Goal: Information Seeking & Learning: Learn about a topic

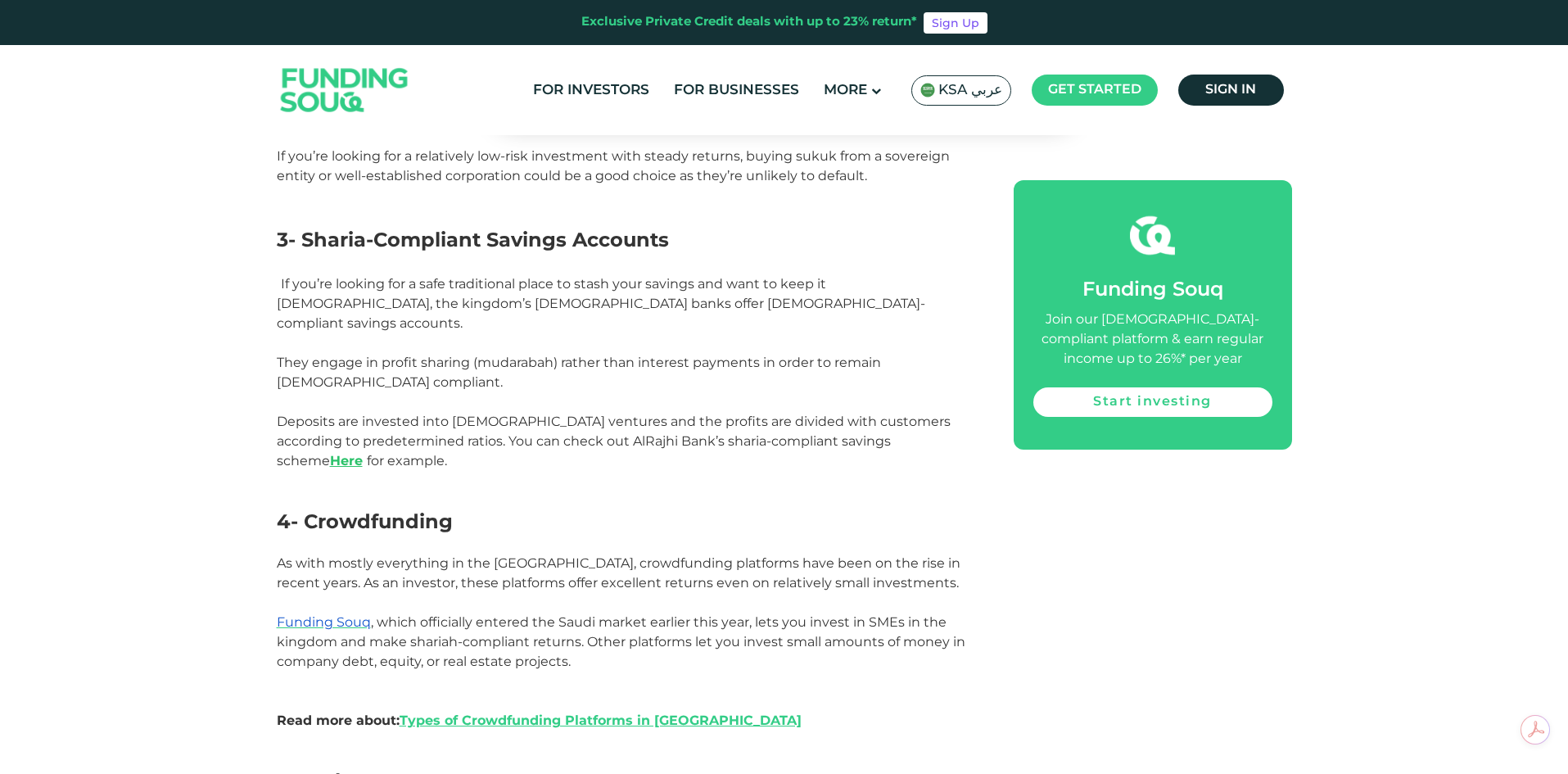
scroll to position [1965, 0]
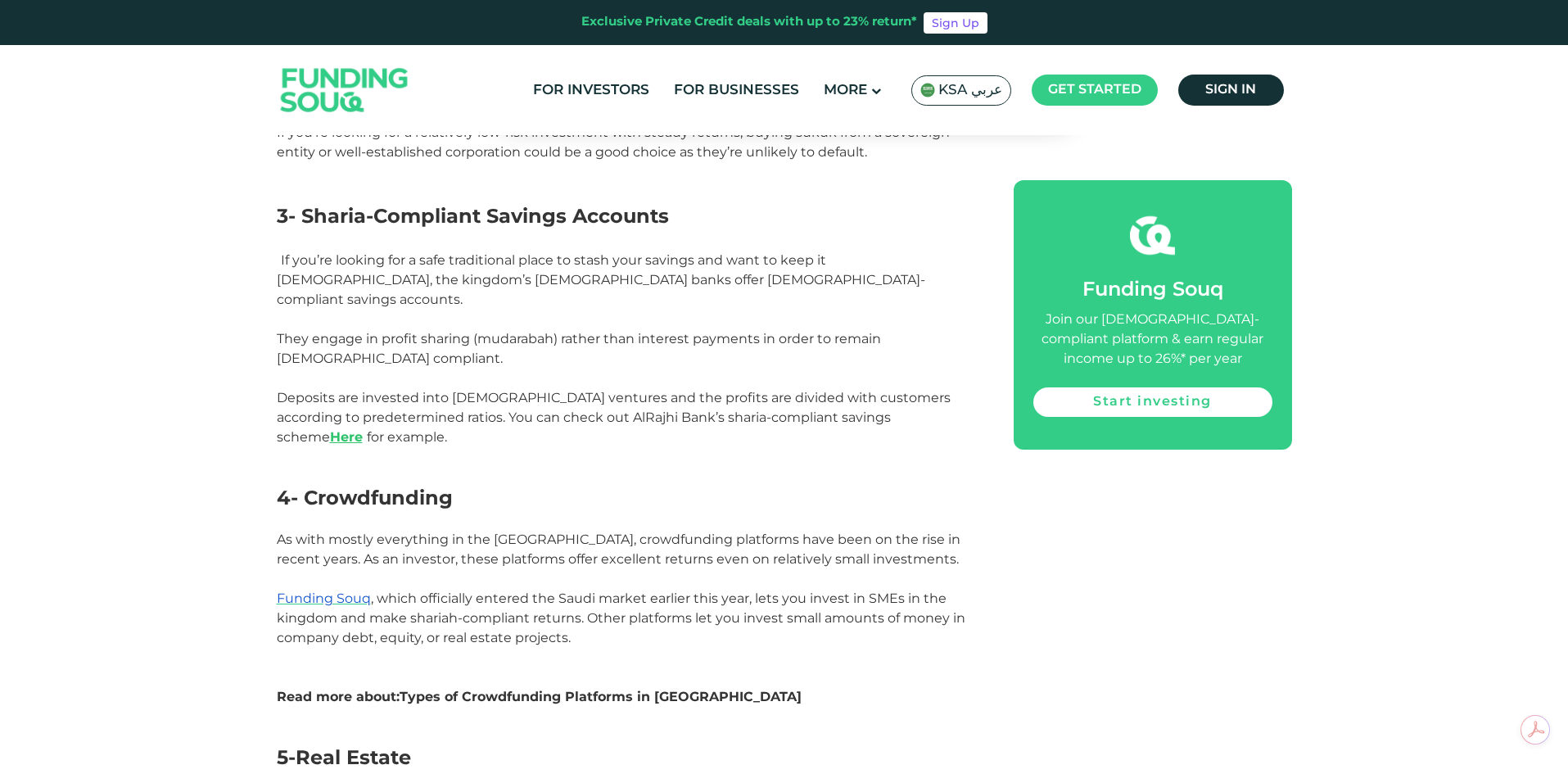
click at [574, 689] on link "Types of Crowdfunding Platforms in [GEOGRAPHIC_DATA]" at bounding box center [600, 697] width 402 height 15
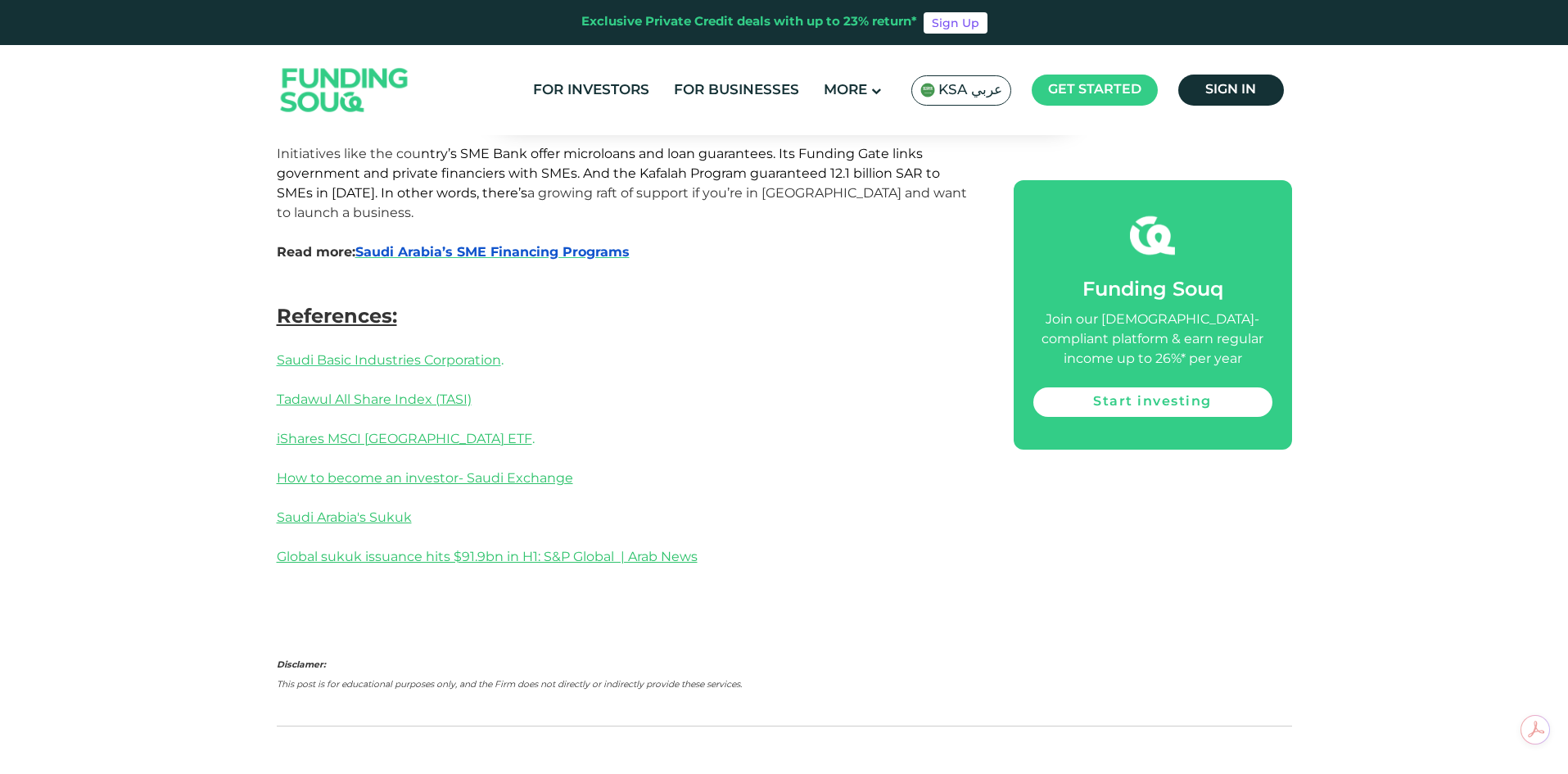
scroll to position [3194, 0]
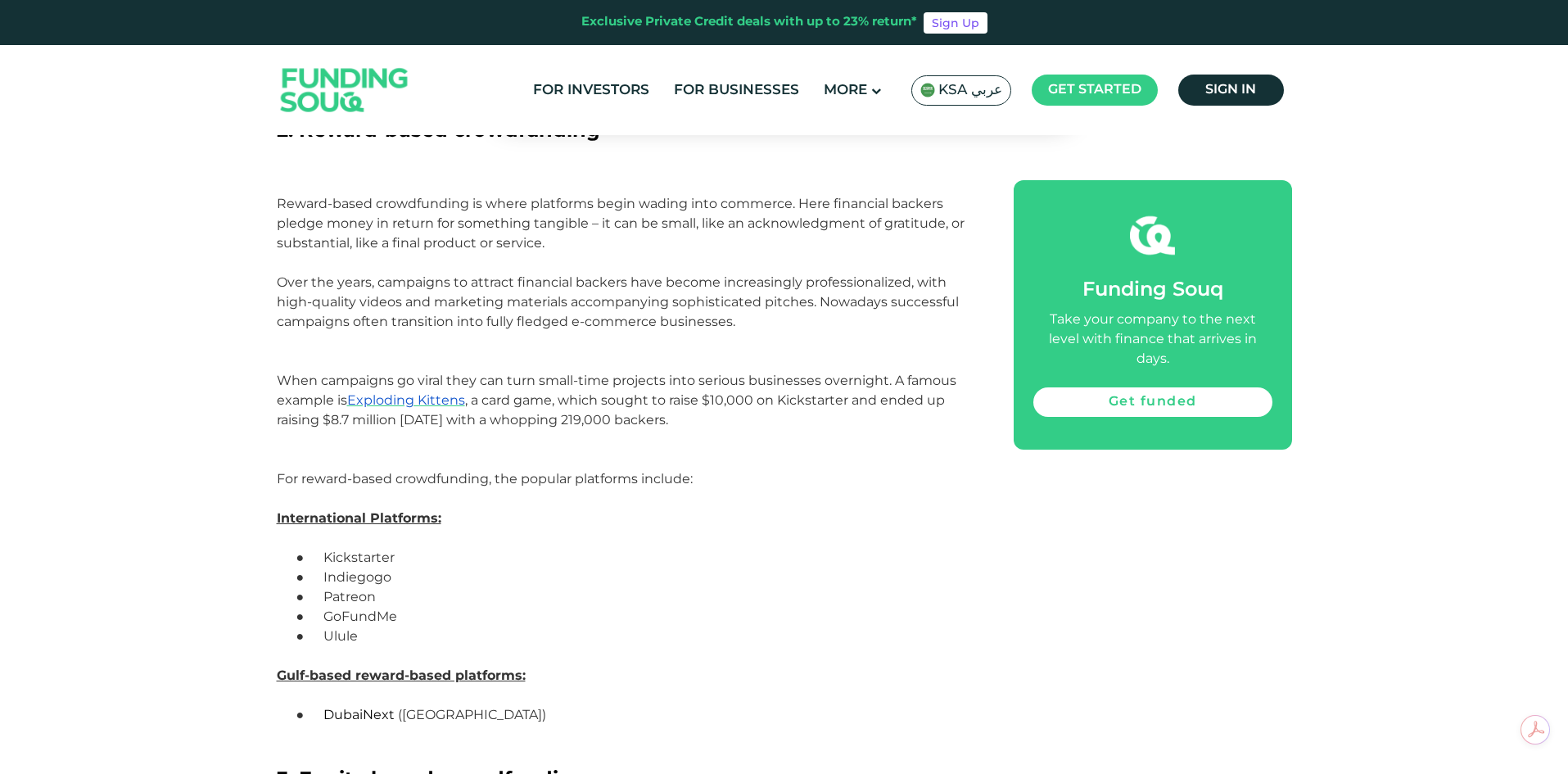
scroll to position [2211, 0]
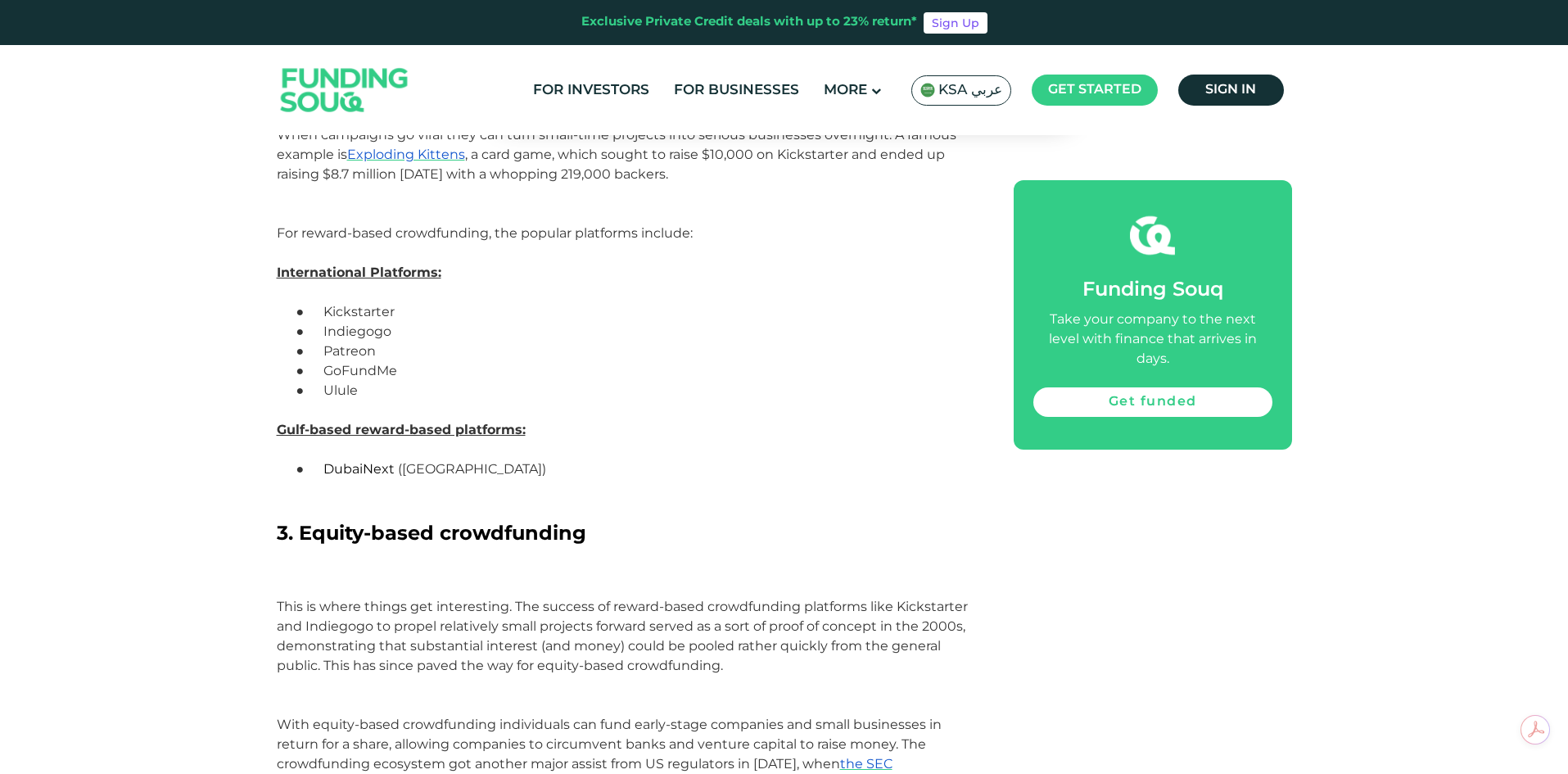
click at [355, 461] on span "DubaiNext" at bounding box center [359, 469] width 71 height 15
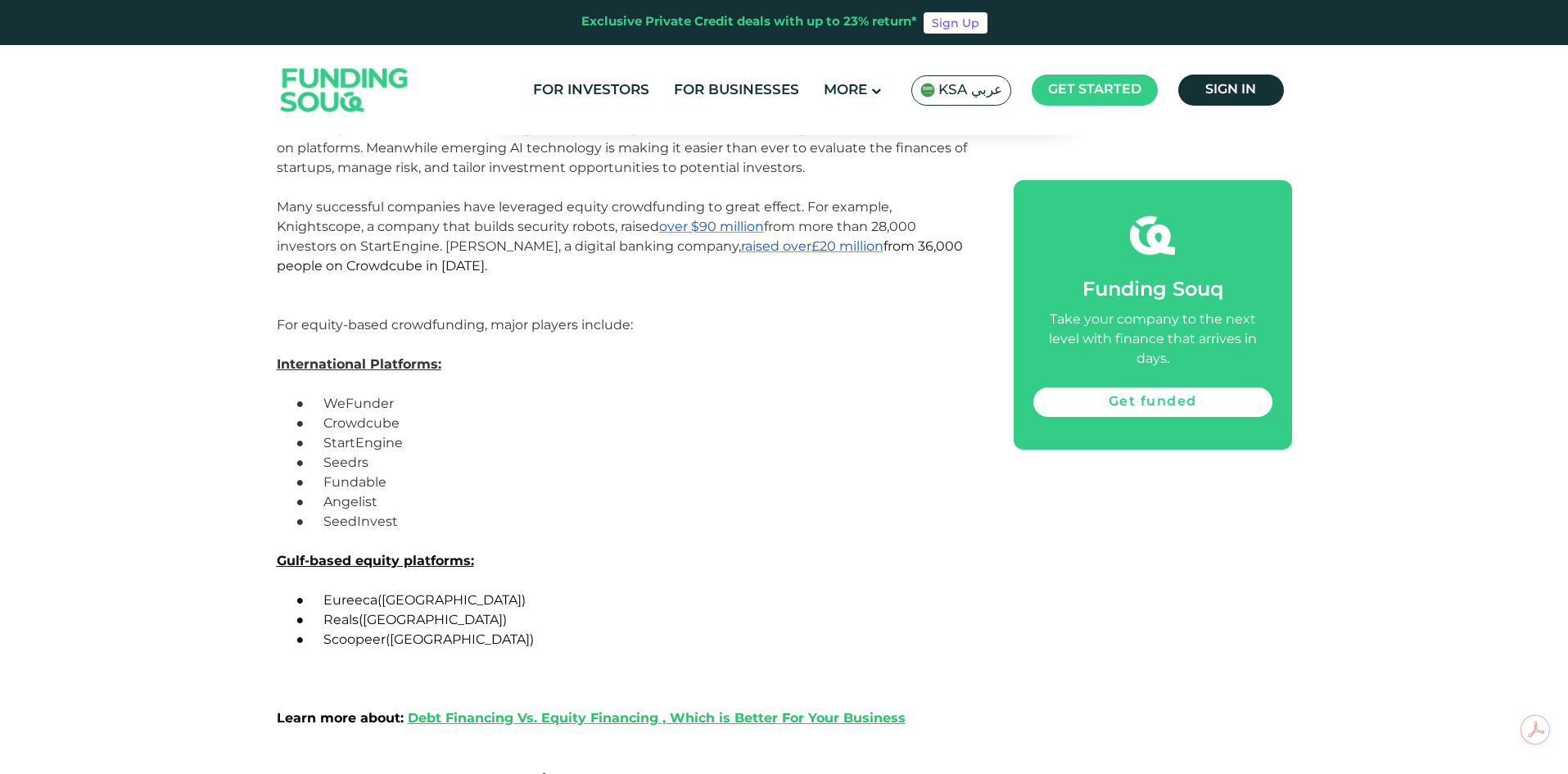
scroll to position [2948, 0]
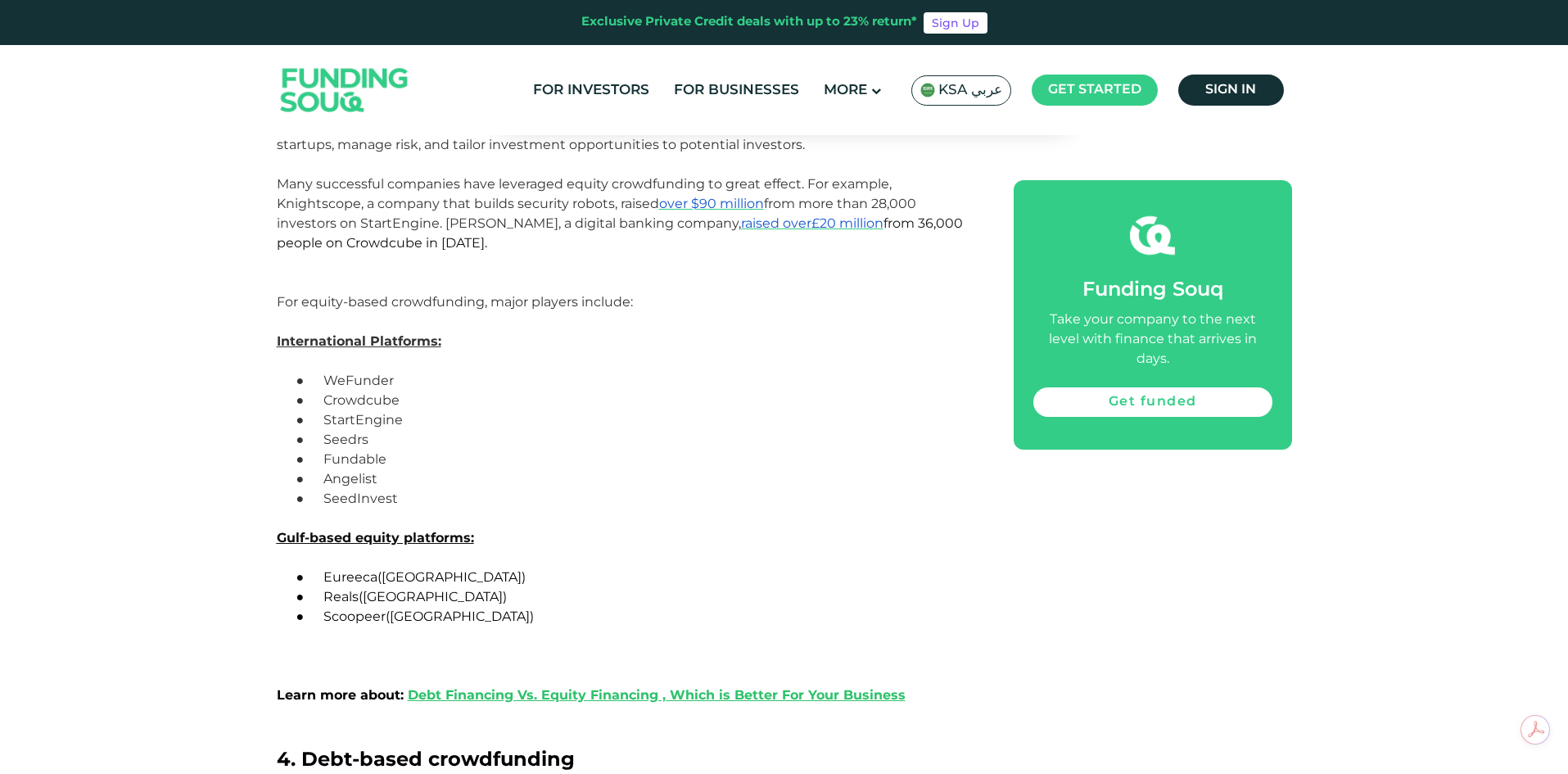
click at [952, 467] on p "● Fundable" at bounding box center [646, 459] width 660 height 20
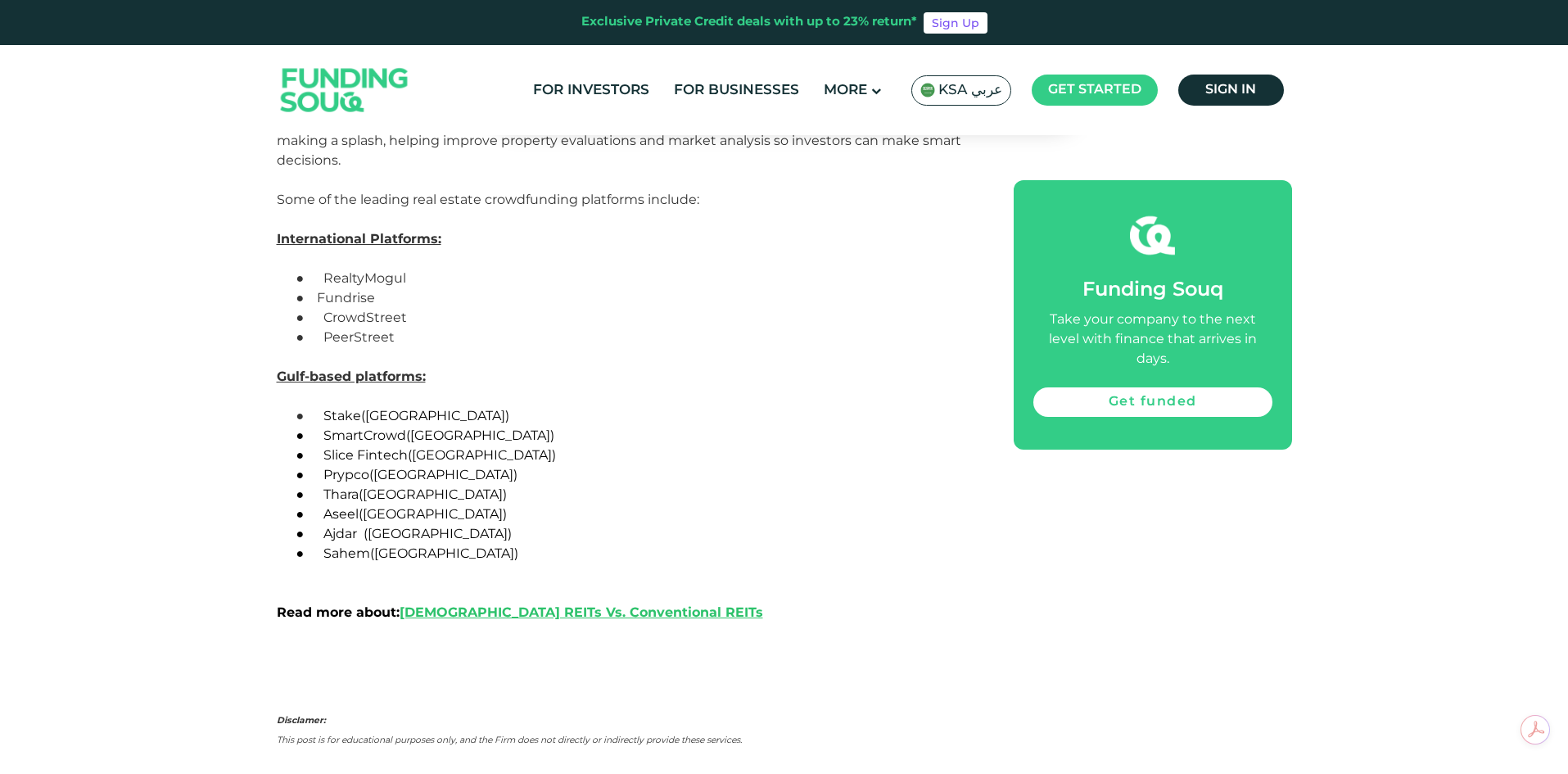
scroll to position [4668, 0]
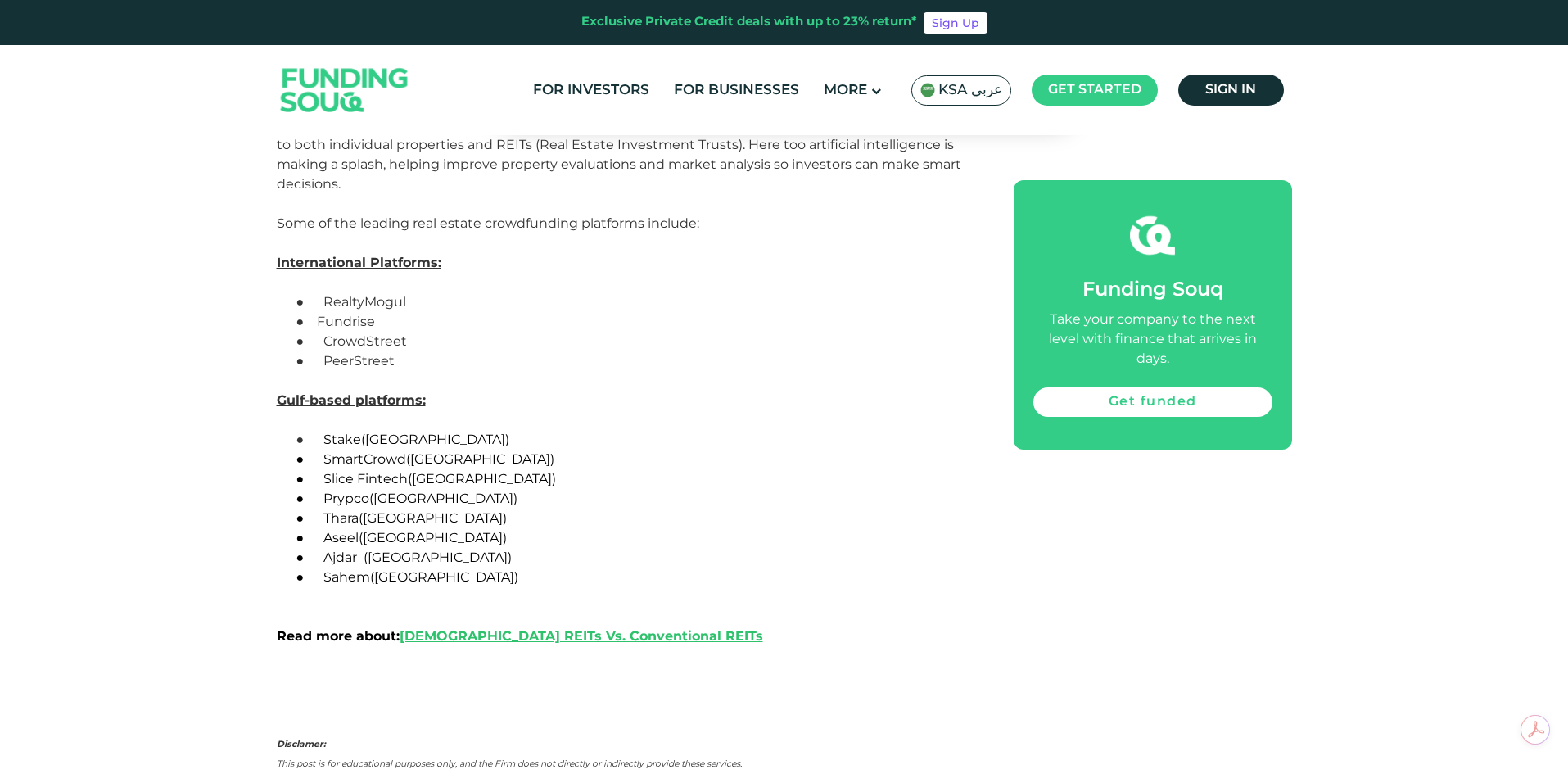
click at [338, 515] on span "Thara" at bounding box center [341, 518] width 35 height 15
click at [340, 430] on p "● Stake (UAE)" at bounding box center [646, 440] width 660 height 20
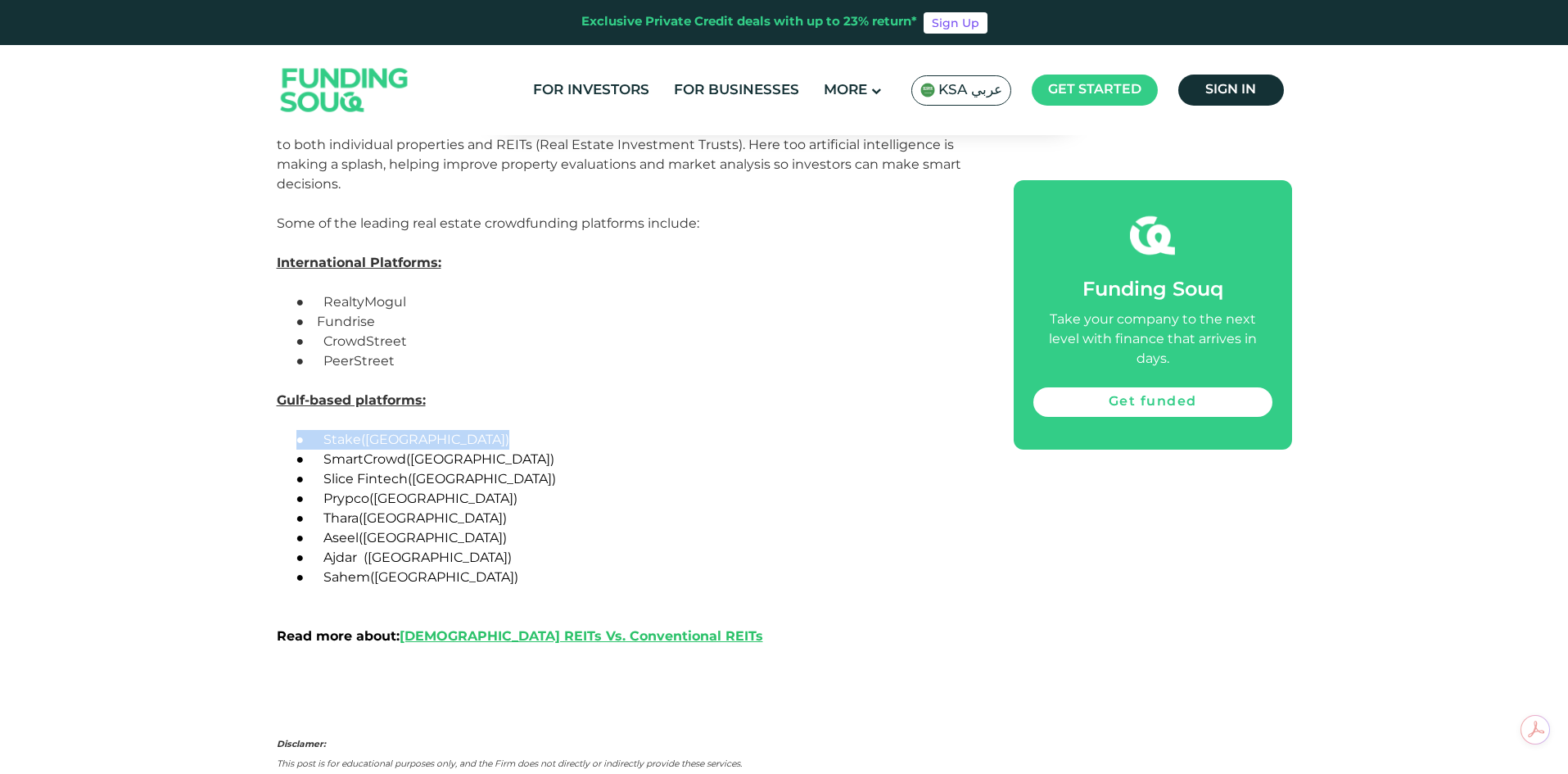
click at [416, 436] on p "● Stake (UAE)" at bounding box center [646, 440] width 660 height 20
drag, startPoint x: 412, startPoint y: 436, endPoint x: 328, endPoint y: 443, distance: 84.3
click at [328, 443] on p "● Stake (UAE)" at bounding box center [646, 440] width 660 height 20
click at [520, 466] on p "● SmartCrowd (UAE)" at bounding box center [646, 459] width 660 height 20
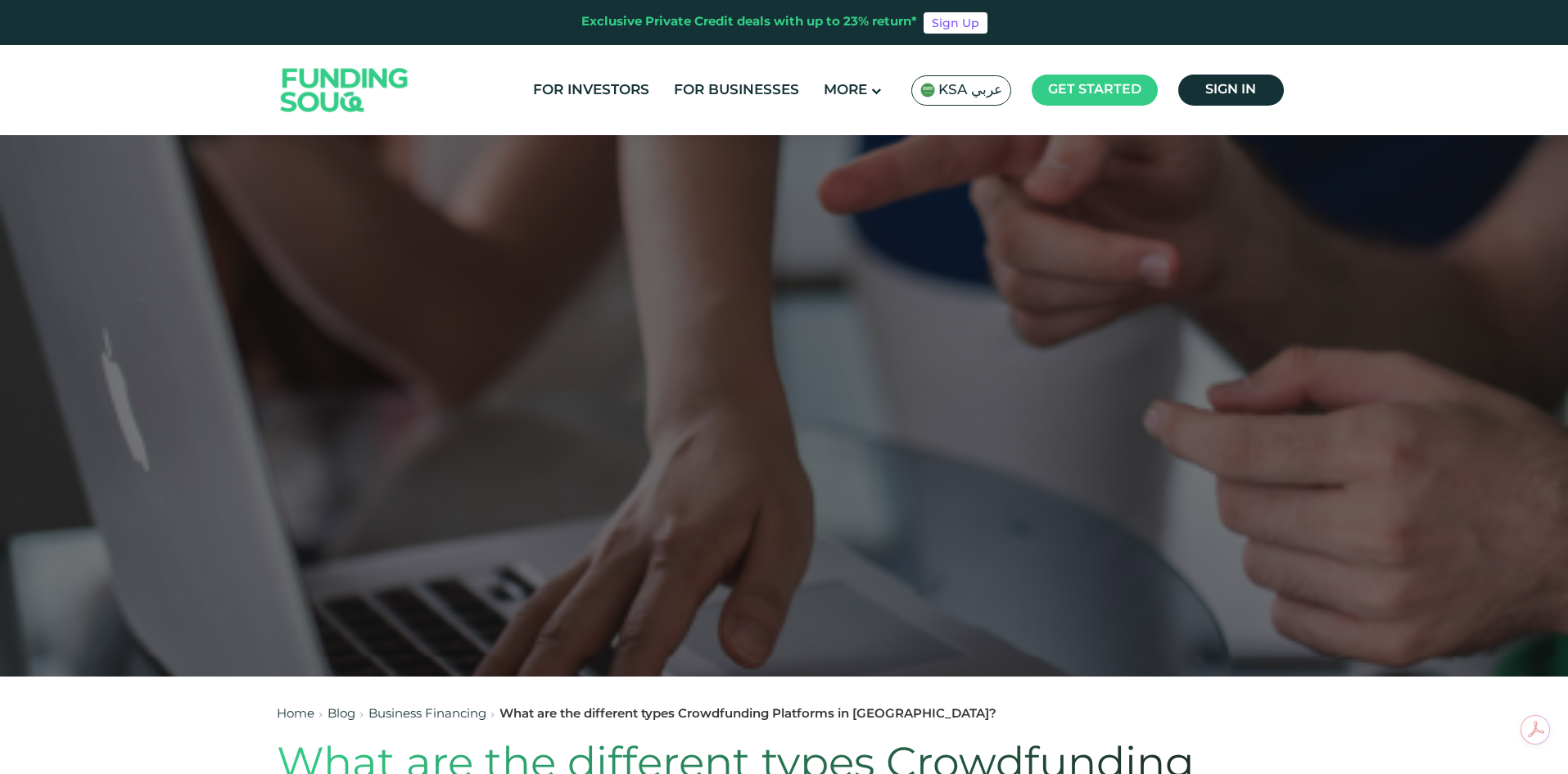
scroll to position [0, 0]
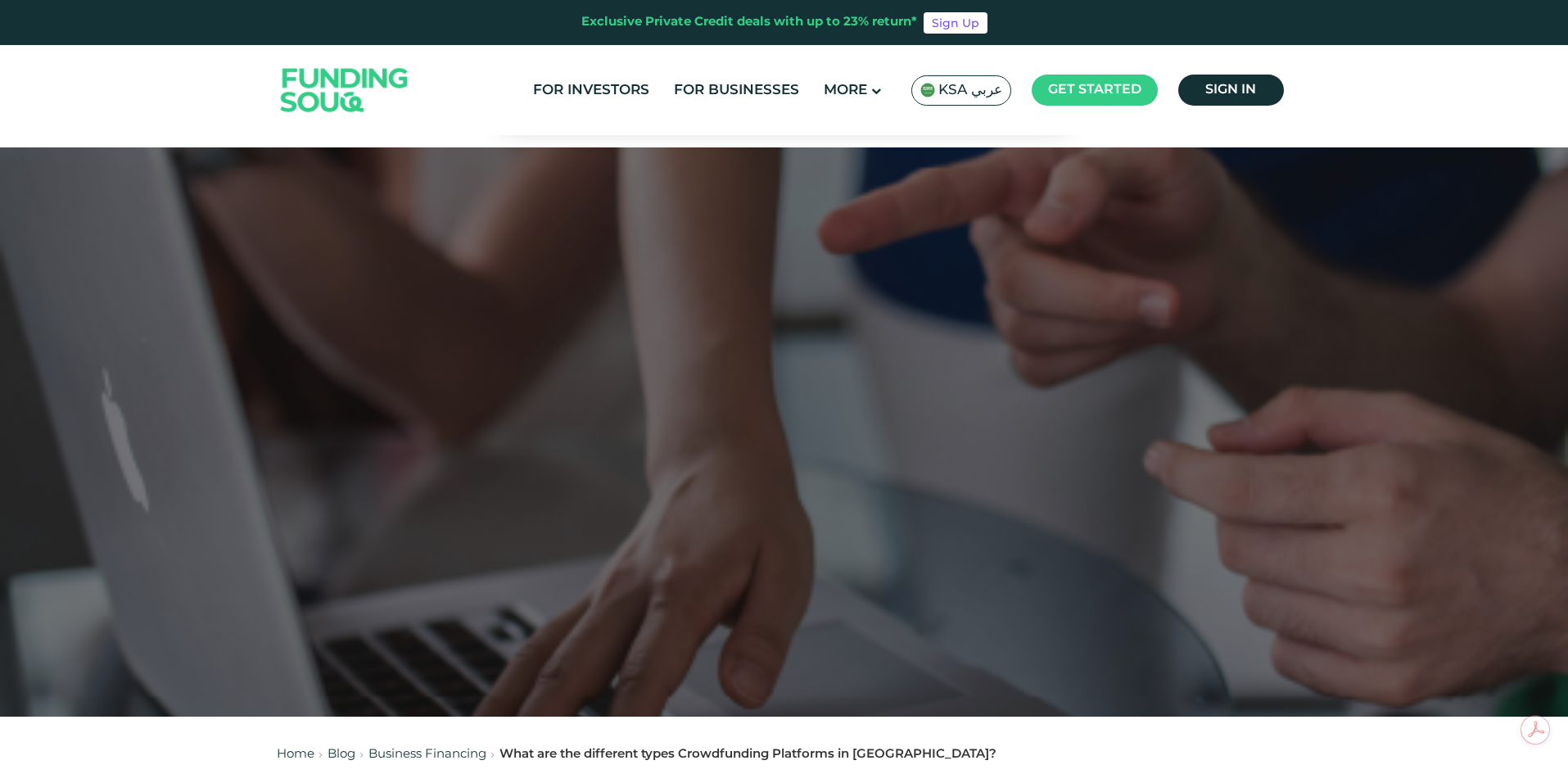
click at [520, 466] on div at bounding box center [784, 432] width 1568 height 570
